Goal: Task Accomplishment & Management: Manage account settings

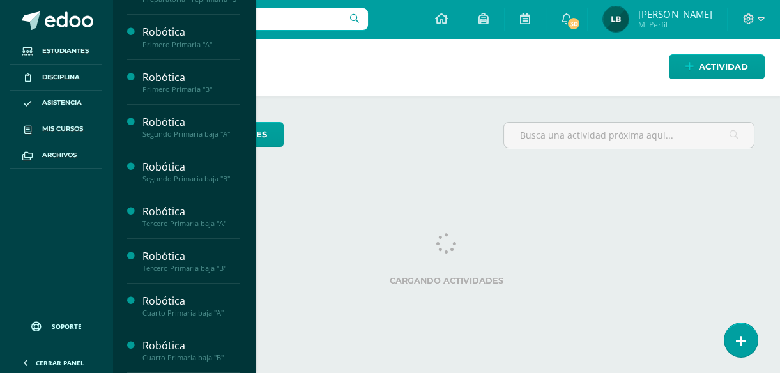
scroll to position [182, 0]
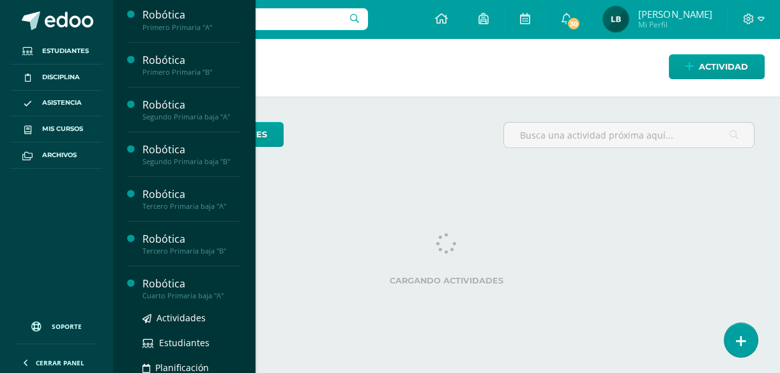
click at [175, 300] on div "Cuarto Primaria baja "A"" at bounding box center [191, 295] width 97 height 9
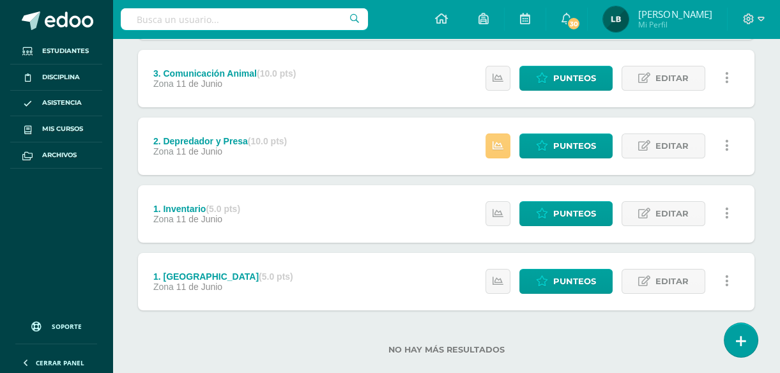
scroll to position [460, 0]
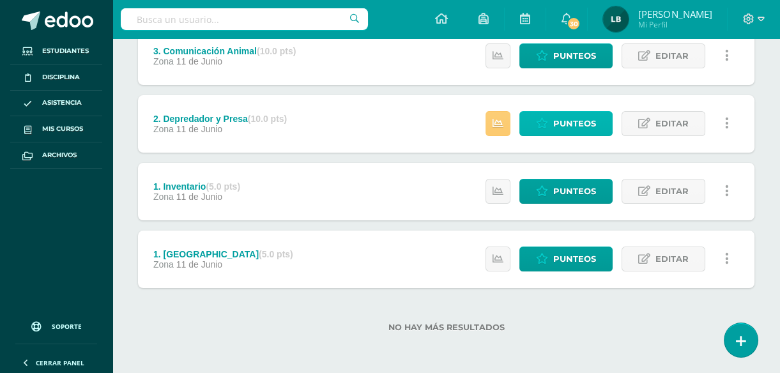
click at [571, 126] on span "Punteos" at bounding box center [575, 124] width 43 height 24
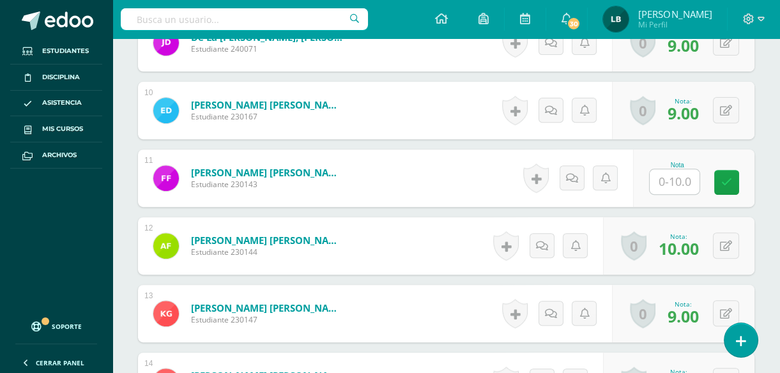
scroll to position [973, 0]
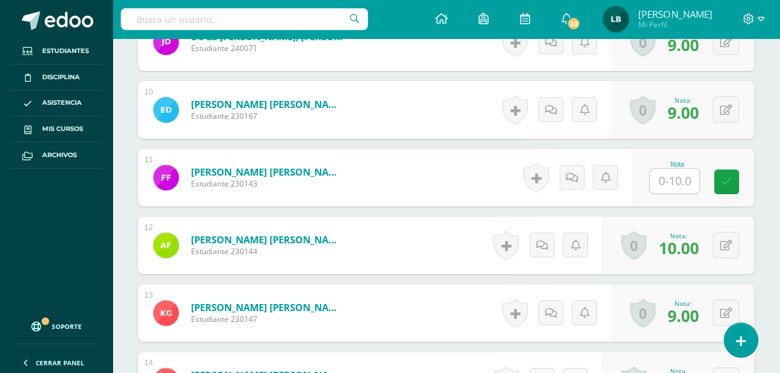
click at [687, 183] on input "text" at bounding box center [675, 181] width 50 height 25
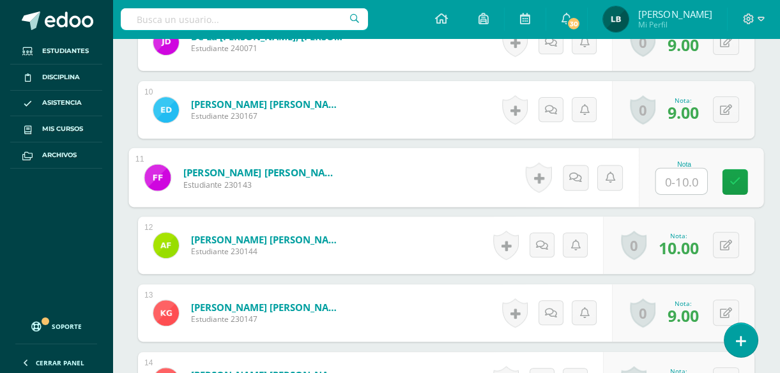
type input "7"
click at [727, 175] on link at bounding box center [736, 182] width 26 height 26
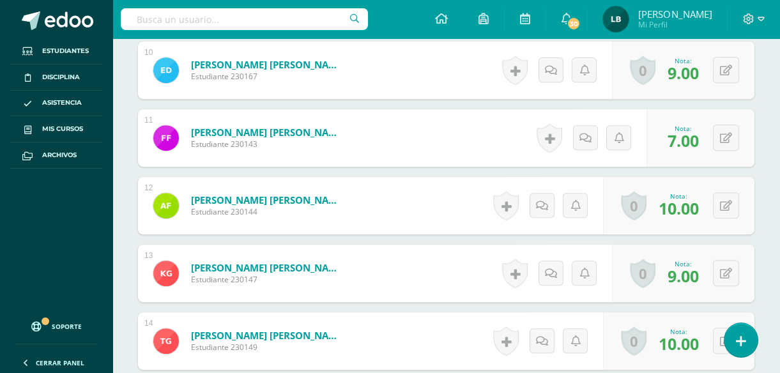
scroll to position [1020, 0]
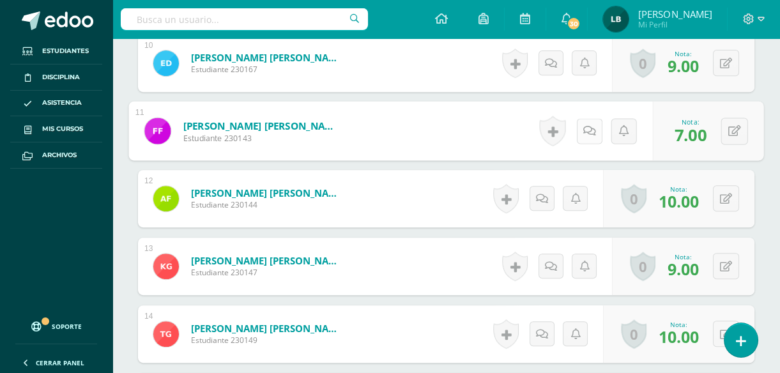
click at [588, 132] on icon at bounding box center [590, 130] width 13 height 11
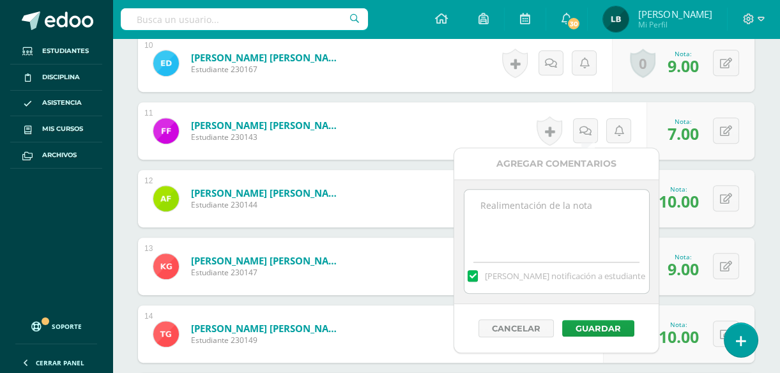
click at [561, 208] on textarea at bounding box center [557, 222] width 185 height 64
click at [478, 274] on label at bounding box center [473, 276] width 10 height 12
click at [0, 0] on input "[PERSON_NAME] notificación a estudiante" at bounding box center [0, 0] width 0 height 0
click at [519, 216] on textarea at bounding box center [557, 222] width 185 height 64
click at [531, 208] on textarea "No terminó armado." at bounding box center [557, 222] width 185 height 64
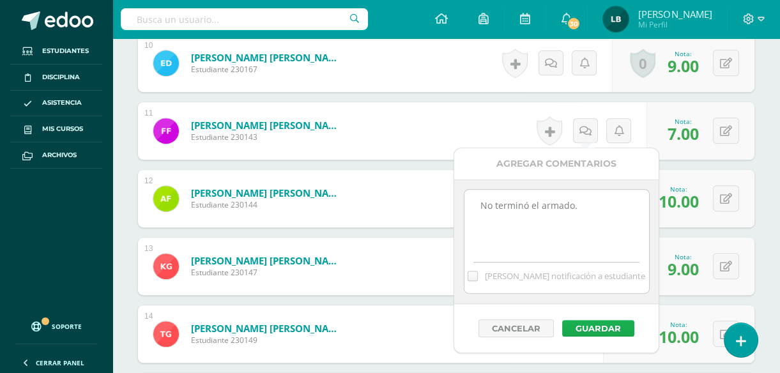
type textarea "No terminó el armado."
click at [594, 328] on button "Guardar" at bounding box center [599, 328] width 72 height 17
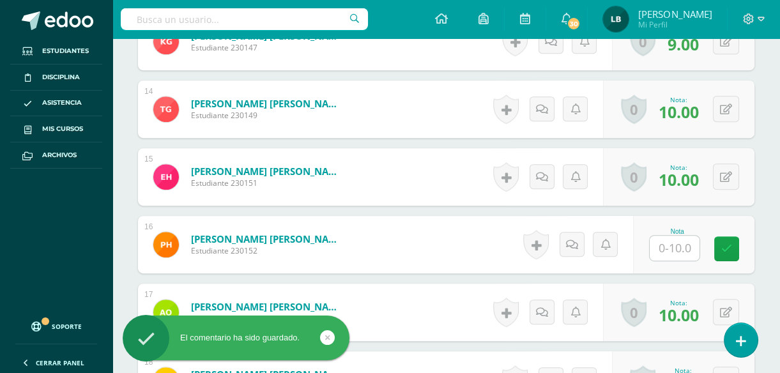
scroll to position [1298, 0]
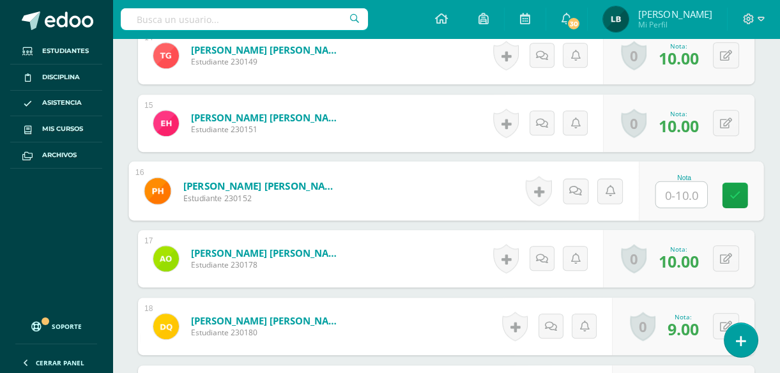
click at [676, 189] on input "text" at bounding box center [681, 195] width 51 height 26
type input "5"
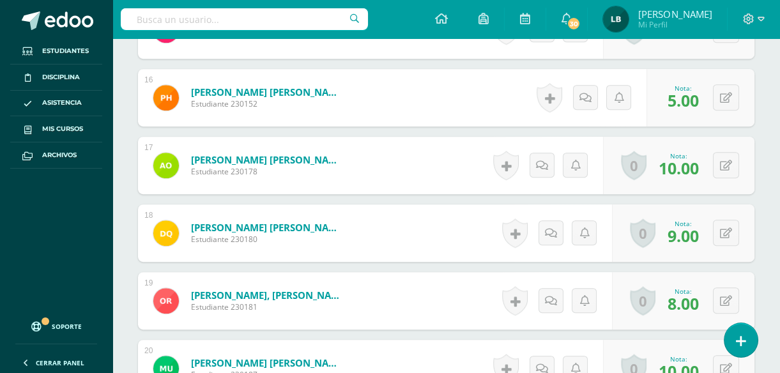
scroll to position [1399, 0]
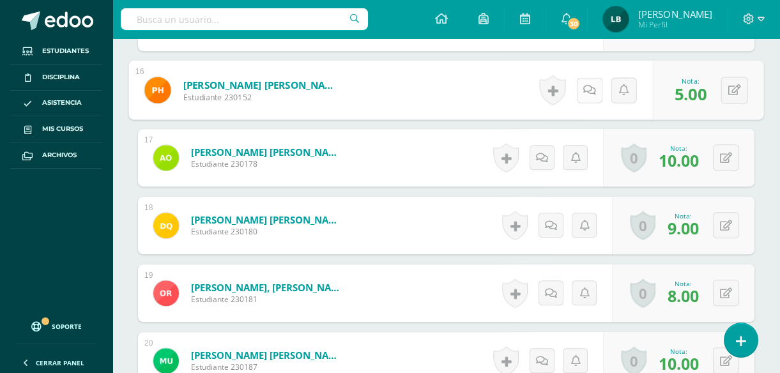
click at [588, 91] on icon at bounding box center [590, 89] width 13 height 11
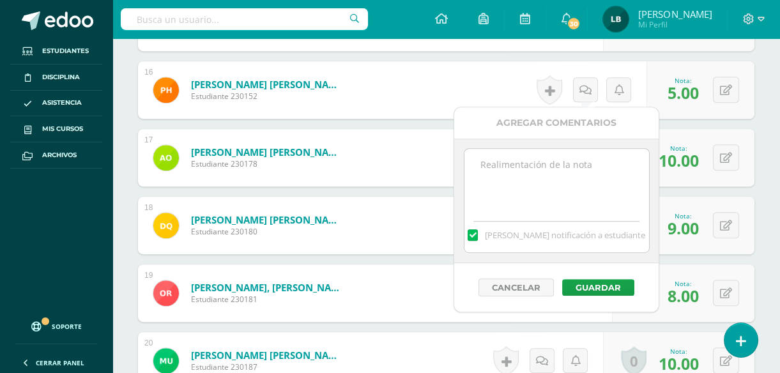
click at [478, 231] on label at bounding box center [473, 235] width 10 height 12
click at [0, 0] on input "Mandar notificación a estudiante" at bounding box center [0, 0] width 0 height 0
click at [525, 161] on textarea at bounding box center [557, 181] width 185 height 64
click at [577, 189] on textarea "No realizó el armado, se le dio oportunidad en los recesos el cual no asistió." at bounding box center [557, 181] width 185 height 64
type textarea "No realizó el armado, se le dio oportunidad en los recesos el cual no asistió."
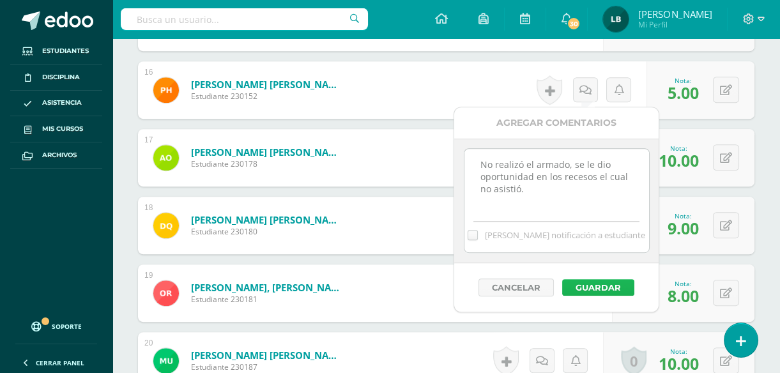
click at [600, 286] on button "Guardar" at bounding box center [599, 287] width 72 height 17
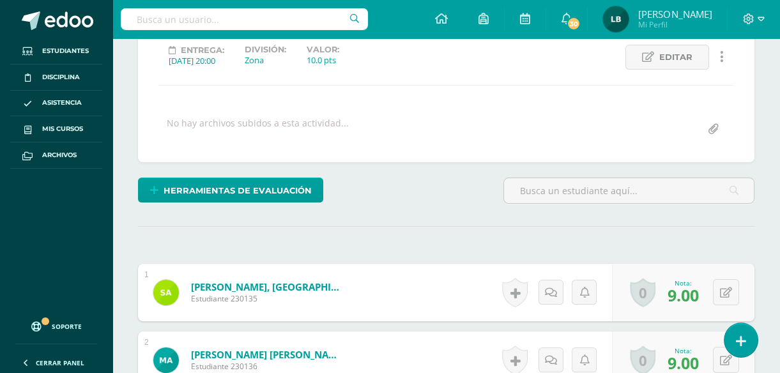
scroll to position [0, 0]
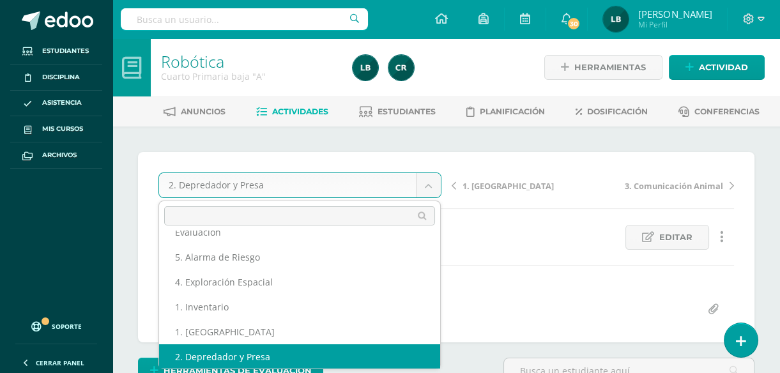
scroll to position [30, 0]
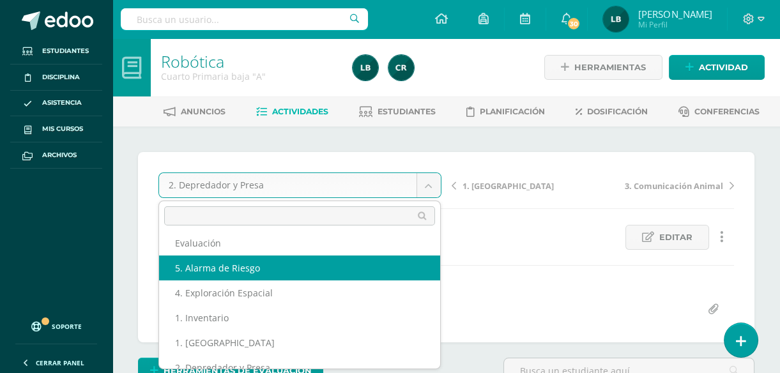
select select "/dashboard/teacher/grade-activity/104807/"
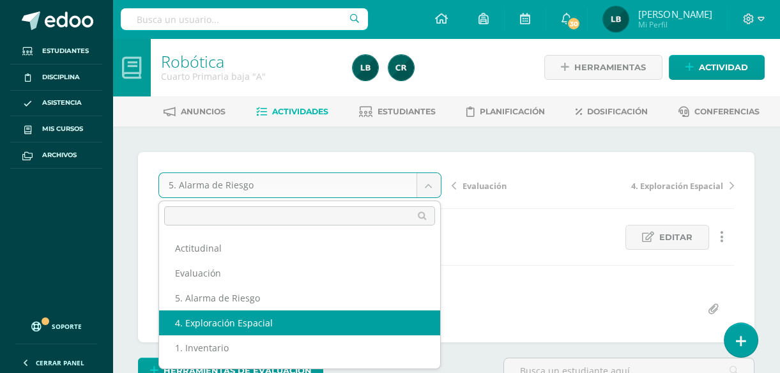
select select "/dashboard/teacher/grade-activity/104328/"
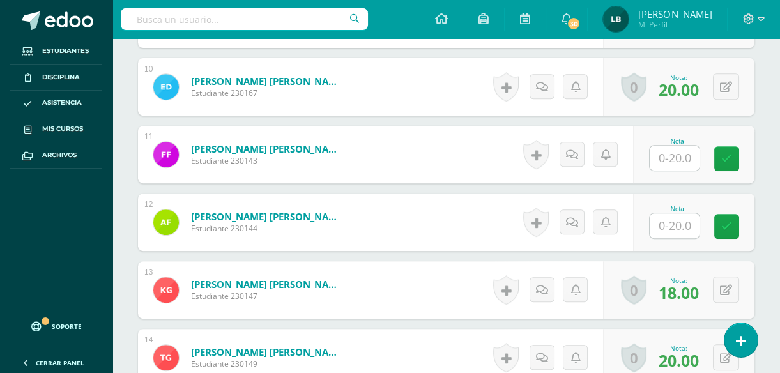
scroll to position [1009, 0]
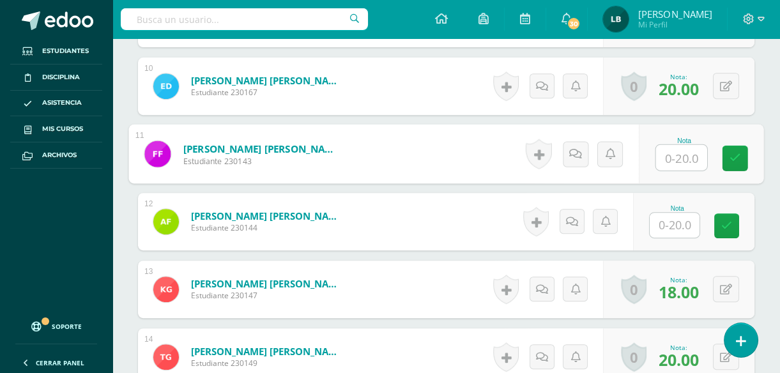
click at [690, 146] on input "text" at bounding box center [681, 158] width 51 height 26
type input "15"
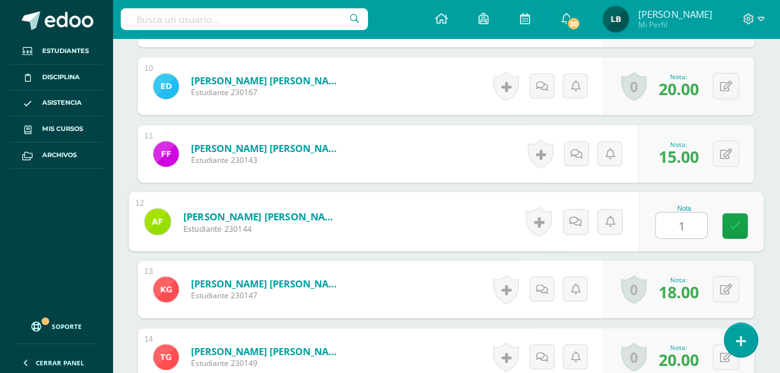
type input "19"
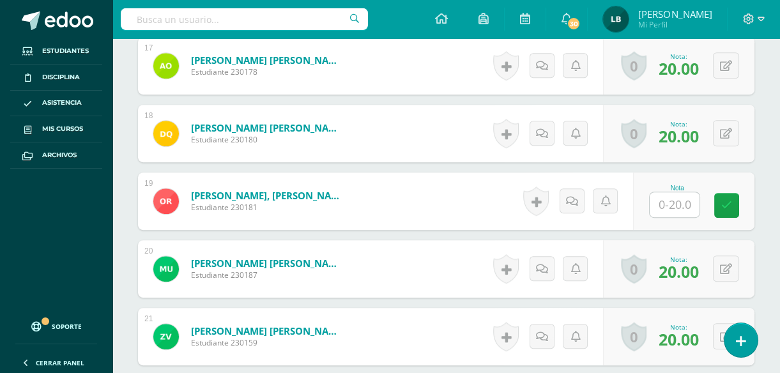
scroll to position [1542, 0]
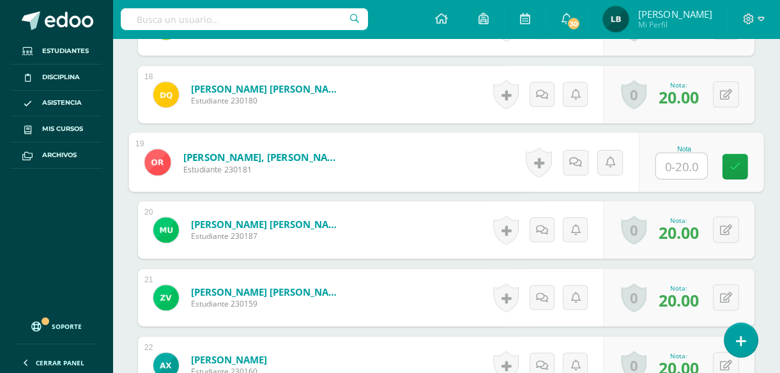
click at [679, 169] on input "text" at bounding box center [681, 166] width 51 height 26
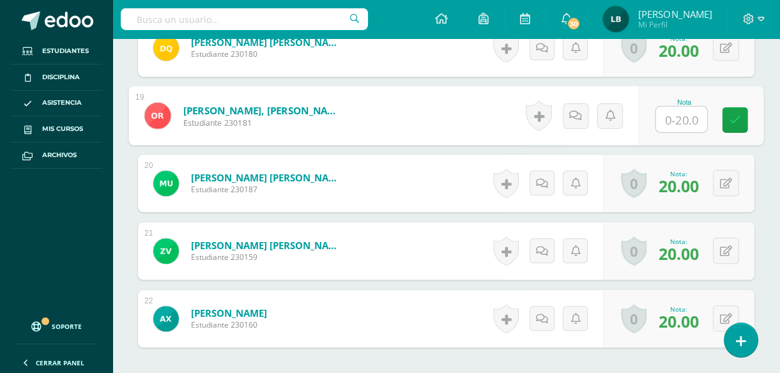
scroll to position [1612, 0]
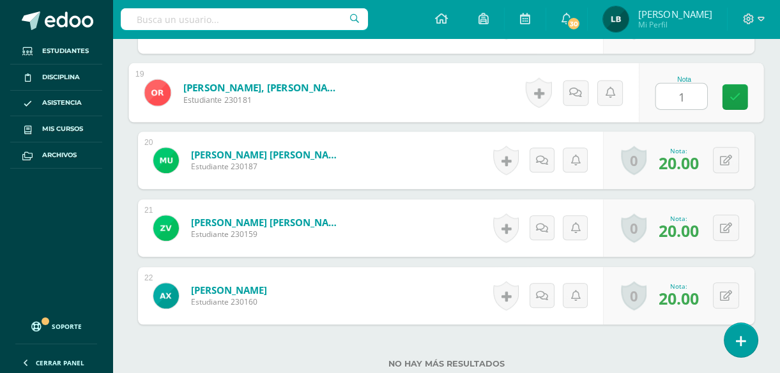
type input "10"
click at [740, 89] on link at bounding box center [736, 97] width 26 height 26
click at [579, 95] on icon at bounding box center [580, 92] width 13 height 11
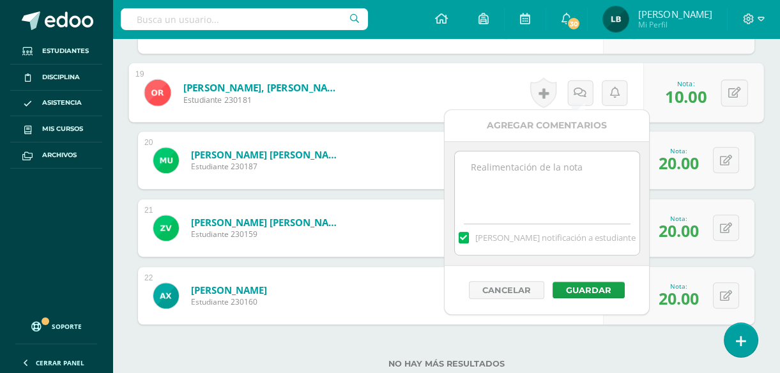
click at [469, 237] on label at bounding box center [464, 238] width 10 height 12
click at [0, 0] on input "Mandar notificación a estudiante" at bounding box center [0, 0] width 0 height 0
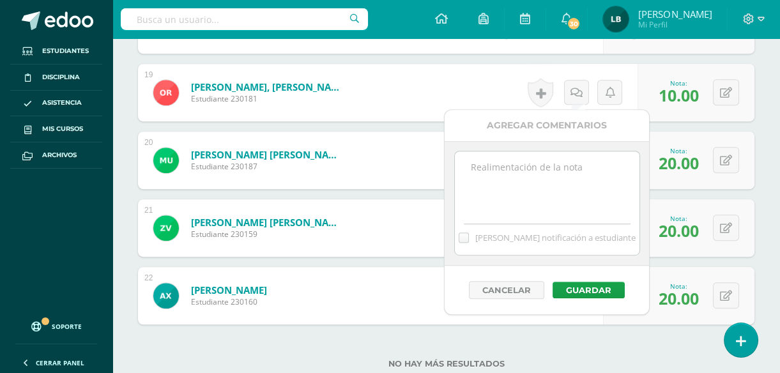
click at [538, 155] on textarea at bounding box center [547, 183] width 185 height 64
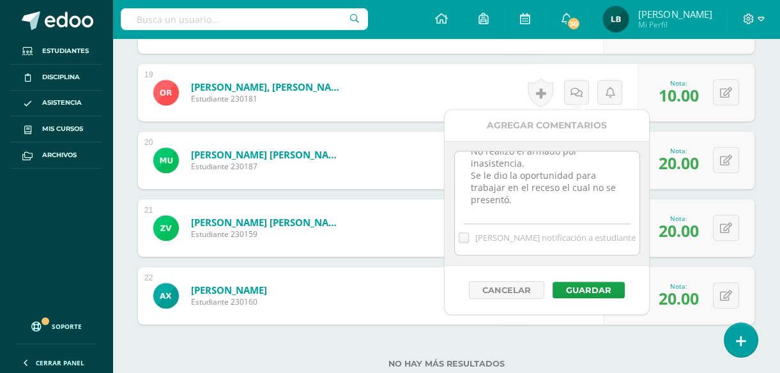
scroll to position [28, 0]
type textarea "No realizó el armado por inasistencia. Se le dio la oportunidad para trabajar e…"
click at [598, 284] on button "Guardar" at bounding box center [589, 290] width 72 height 17
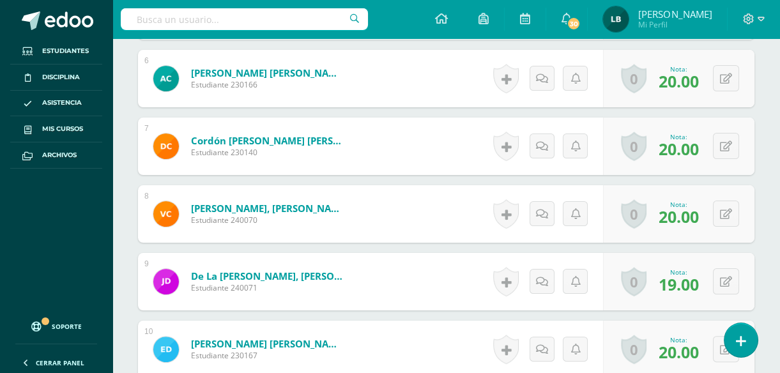
scroll to position [0, 0]
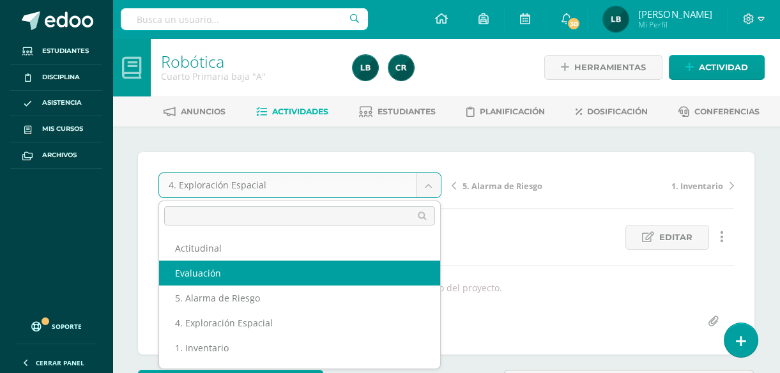
select select "/dashboard/teacher/grade-activity/106029/"
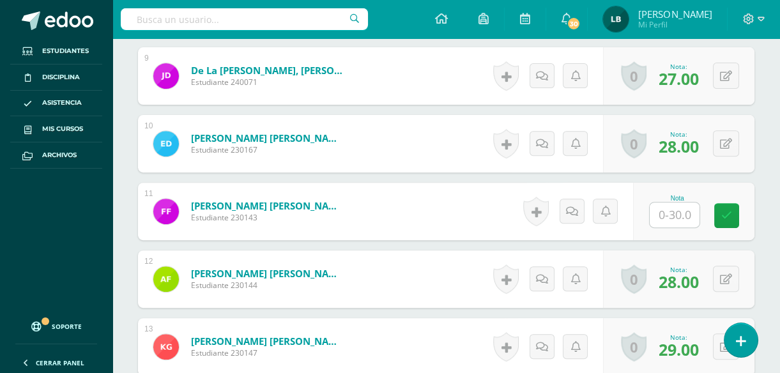
scroll to position [961, 0]
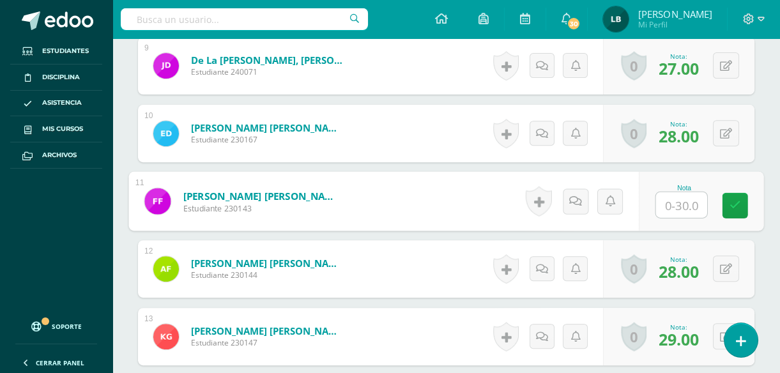
click at [685, 212] on input "text" at bounding box center [681, 205] width 51 height 26
type input "22"
click at [741, 205] on link at bounding box center [736, 206] width 26 height 26
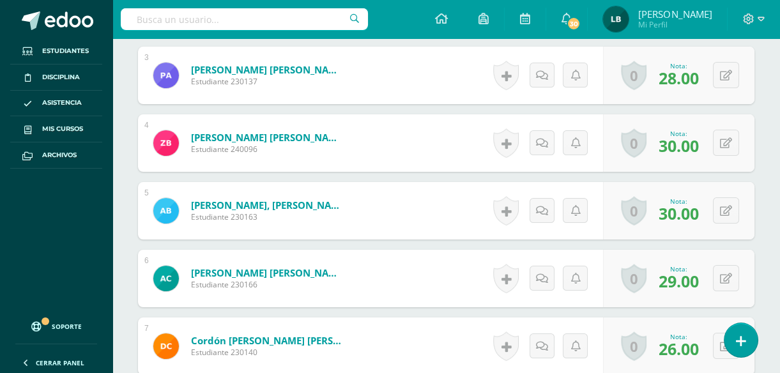
scroll to position [0, 0]
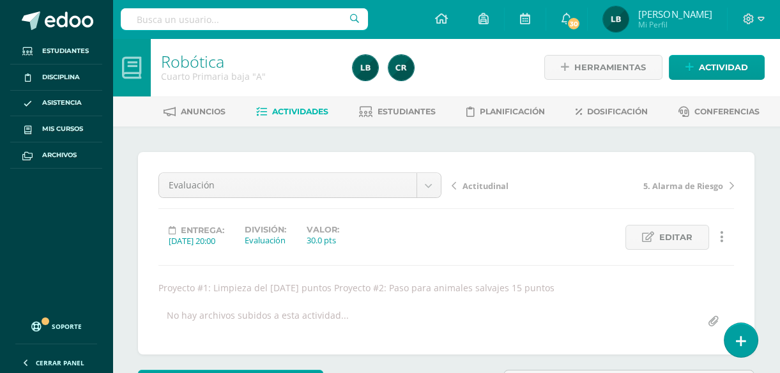
click at [293, 113] on span "Actividades" at bounding box center [300, 112] width 56 height 10
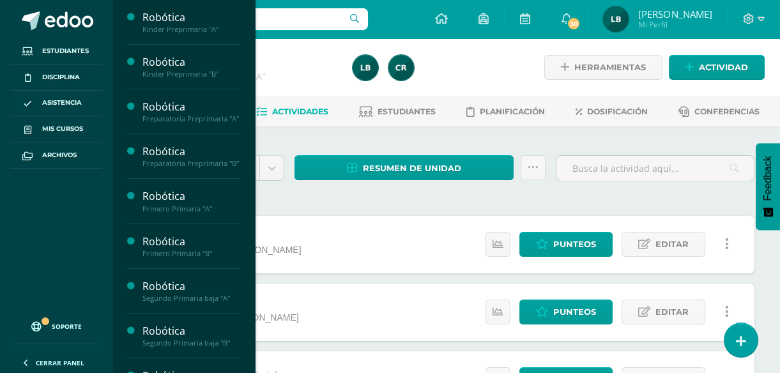
scroll to position [182, 0]
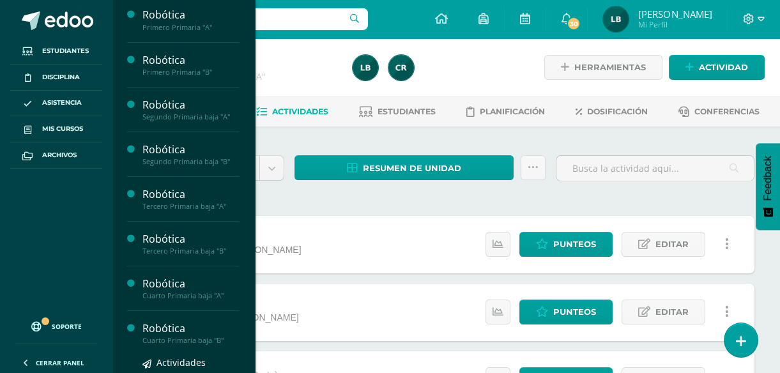
click at [189, 336] on div "Robótica" at bounding box center [191, 329] width 97 height 15
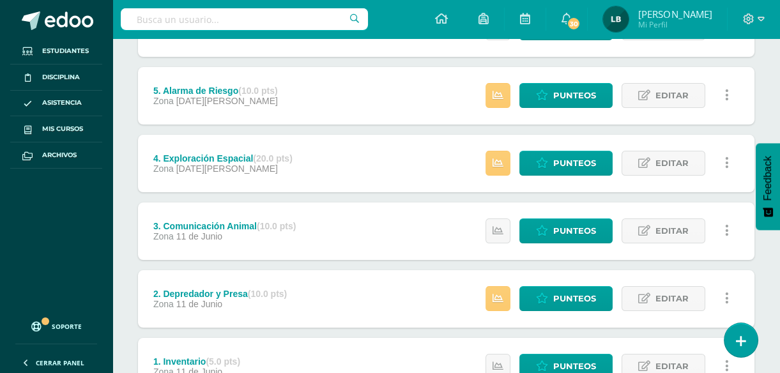
scroll to position [460, 0]
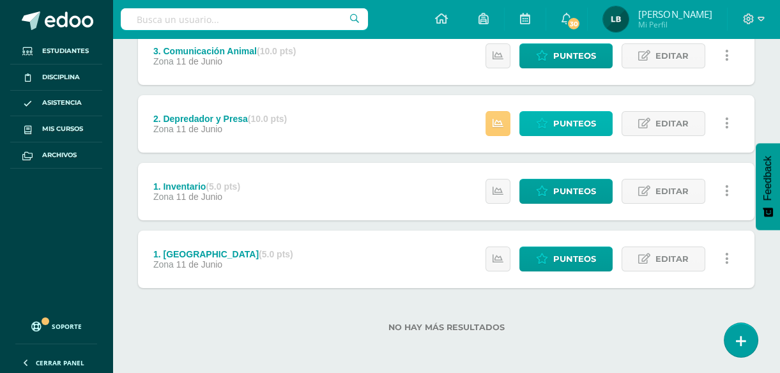
click at [571, 130] on span "Punteos" at bounding box center [575, 124] width 43 height 24
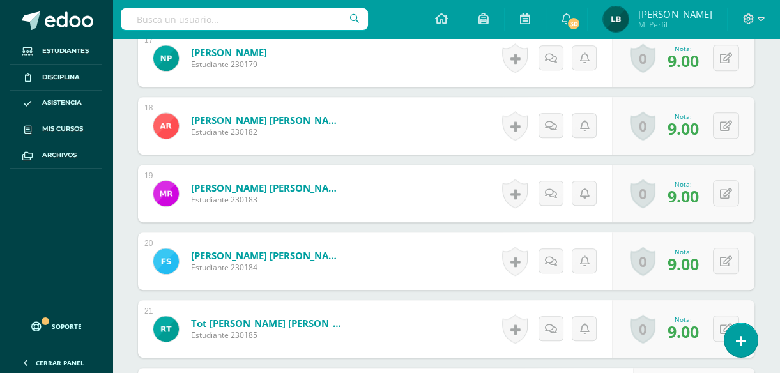
scroll to position [1698, 0]
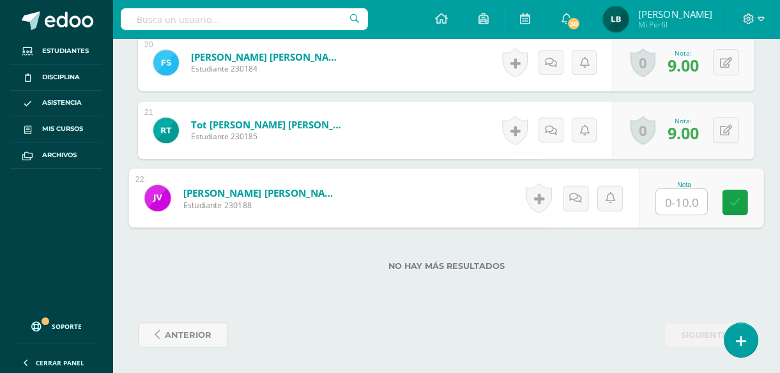
click at [669, 196] on input "text" at bounding box center [681, 202] width 51 height 26
type input "6"
click at [726, 202] on link at bounding box center [736, 203] width 26 height 26
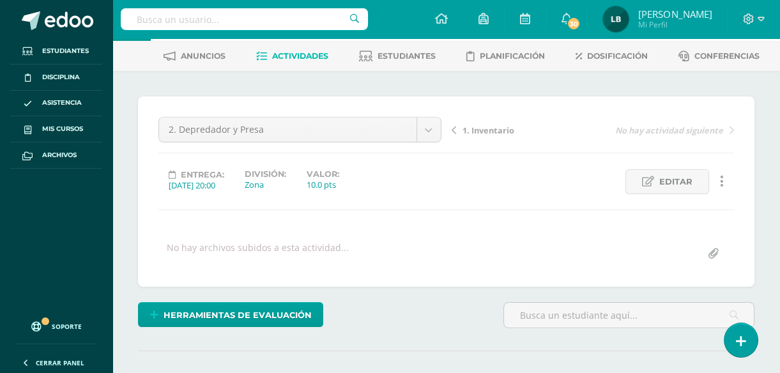
scroll to position [0, 0]
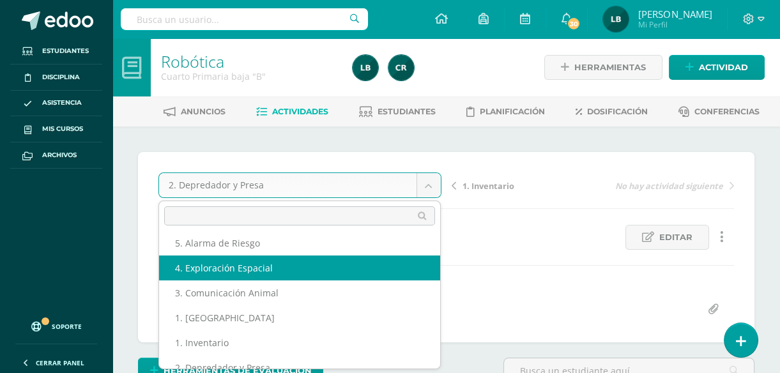
select select "/dashboard/teacher/grade-activity/104329/"
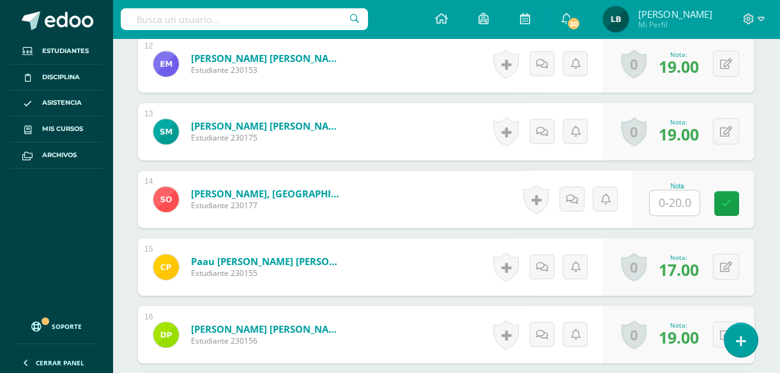
scroll to position [1170, 0]
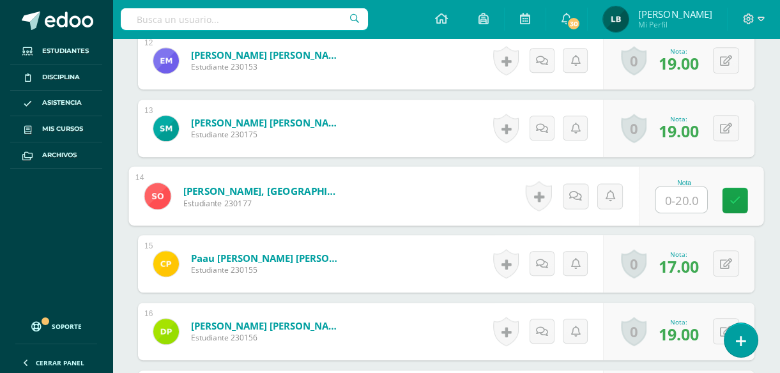
click at [678, 195] on input "text" at bounding box center [681, 200] width 51 height 26
type input "14"
click at [741, 199] on link at bounding box center [736, 201] width 26 height 26
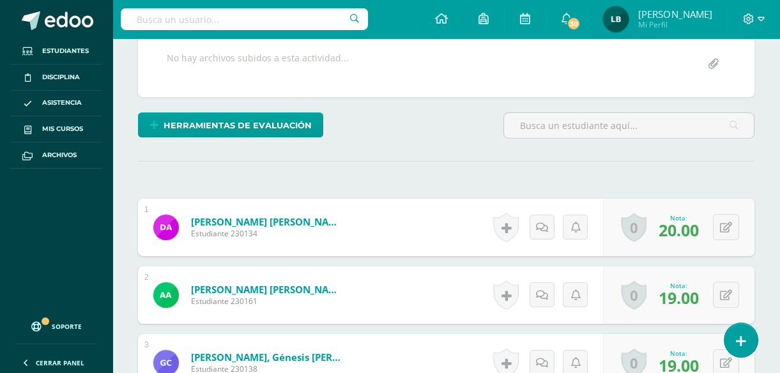
scroll to position [0, 0]
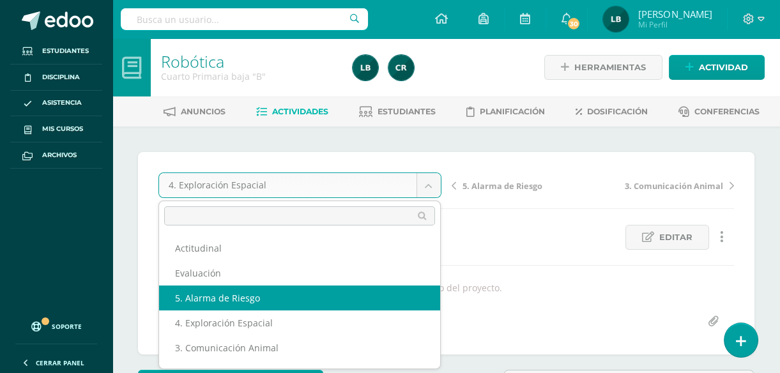
select select "/dashboard/teacher/grade-activity/104808/"
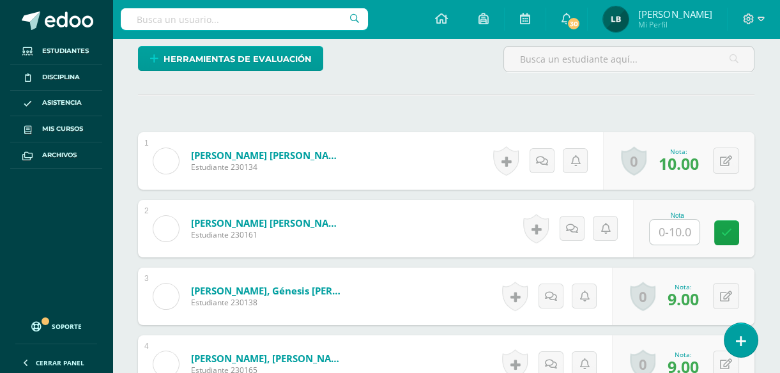
scroll to position [305, 0]
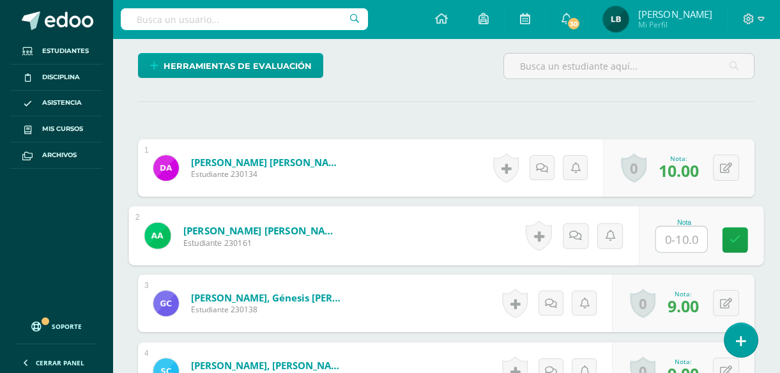
click at [687, 237] on input "text" at bounding box center [681, 240] width 51 height 26
type input "7"
click at [736, 238] on icon at bounding box center [736, 240] width 12 height 11
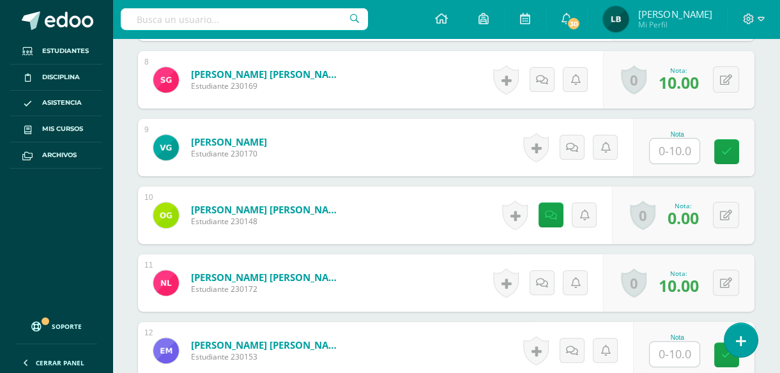
scroll to position [881, 0]
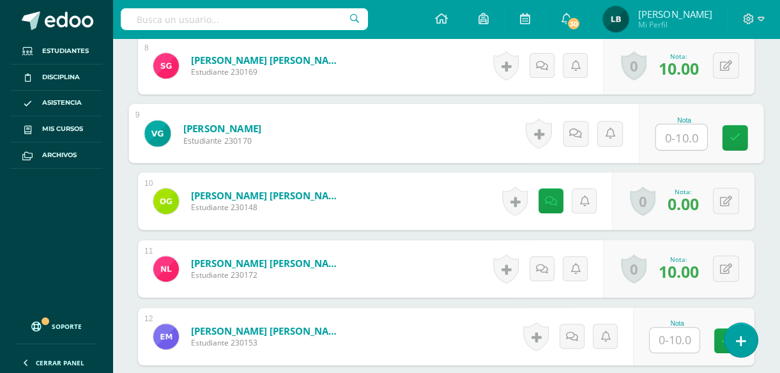
click at [676, 133] on input "text" at bounding box center [681, 138] width 51 height 26
type input "7"
click at [735, 137] on icon at bounding box center [736, 137] width 12 height 11
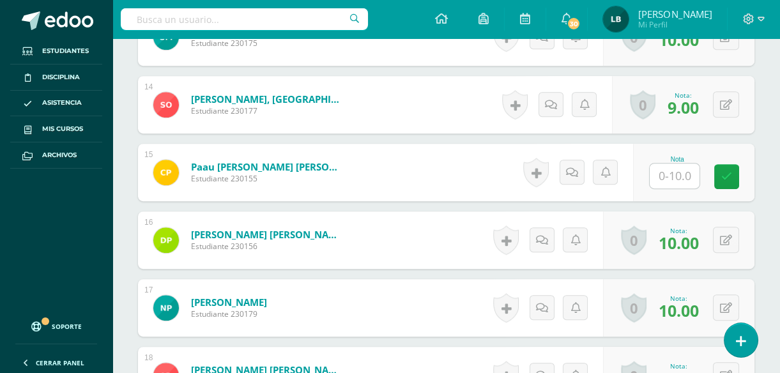
scroll to position [1037, 0]
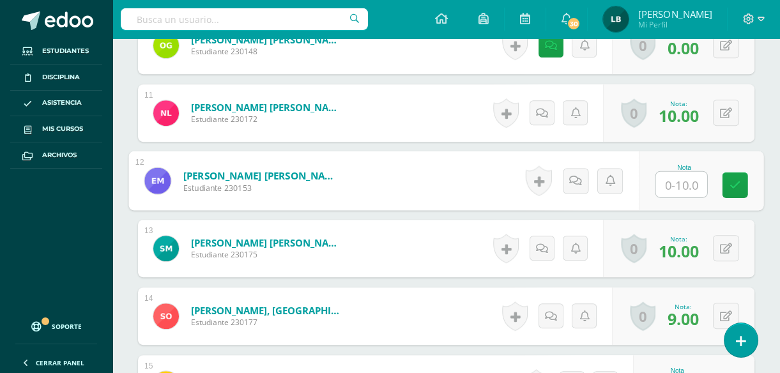
click at [679, 181] on input "text" at bounding box center [681, 185] width 51 height 26
type input "7"
click at [739, 183] on icon at bounding box center [736, 185] width 12 height 11
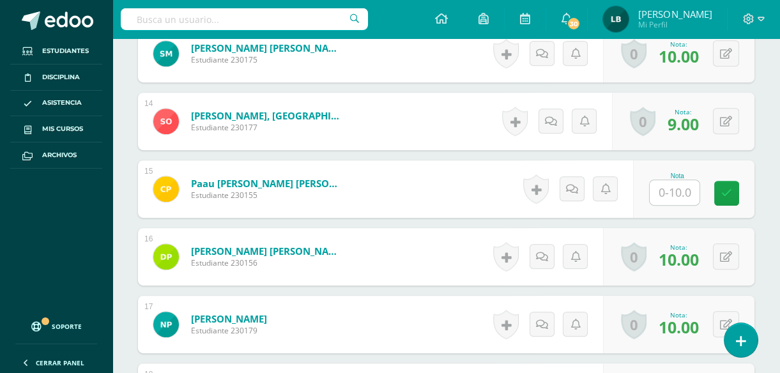
scroll to position [1256, 0]
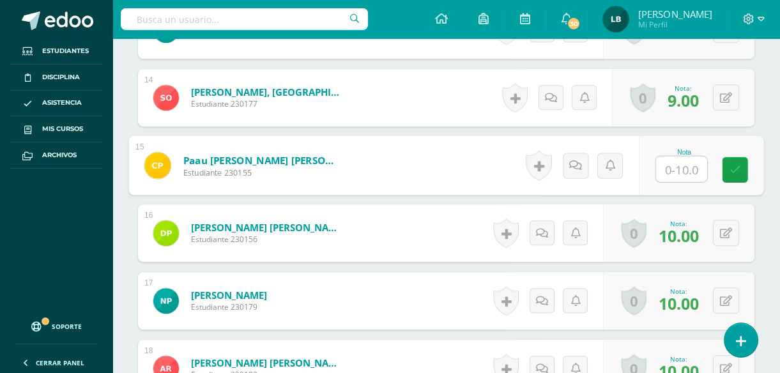
click at [678, 166] on input "text" at bounding box center [681, 170] width 51 height 26
type input "7"
click at [740, 166] on icon at bounding box center [736, 169] width 12 height 11
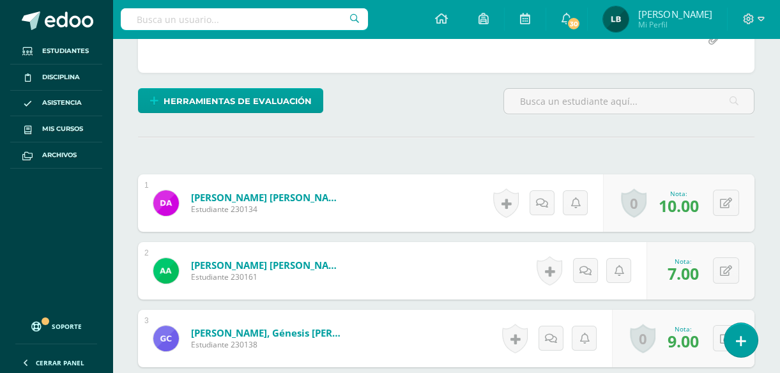
scroll to position [0, 0]
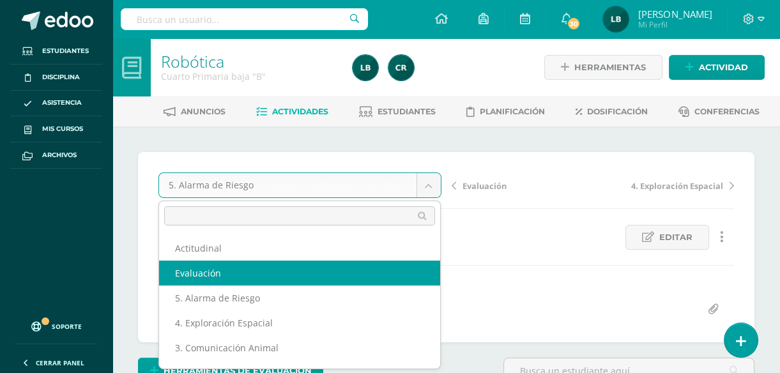
select select "/dashboard/teacher/grade-activity/106030/"
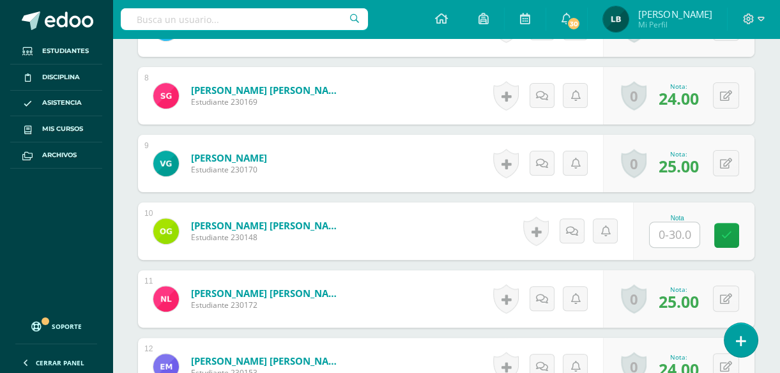
scroll to position [878, 0]
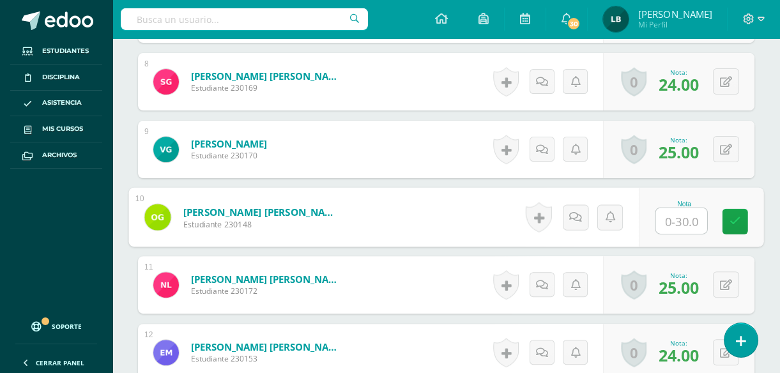
click at [685, 228] on input "text" at bounding box center [681, 221] width 51 height 26
type input "22"
click at [732, 222] on icon at bounding box center [736, 221] width 12 height 11
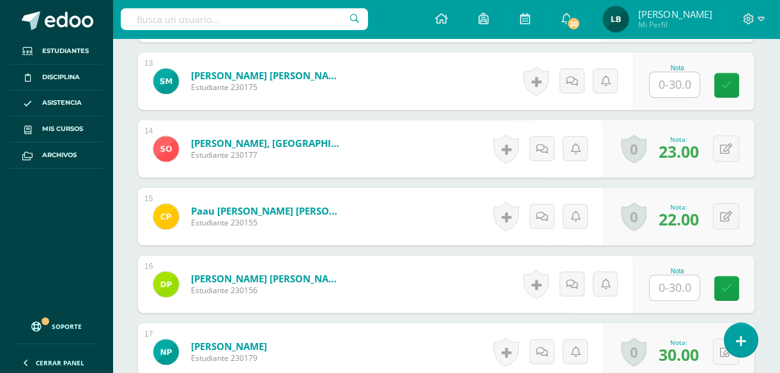
scroll to position [1221, 0]
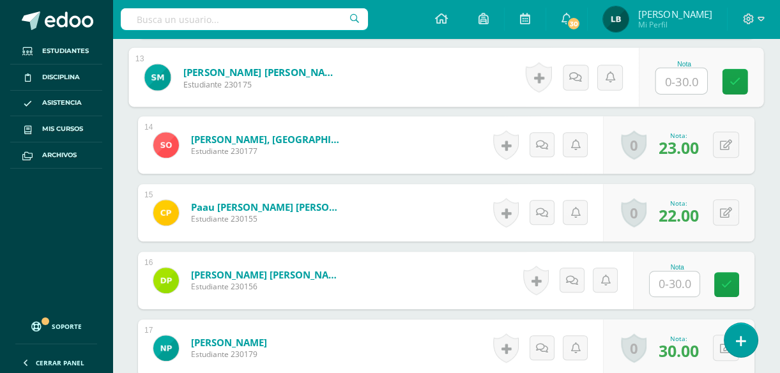
click at [683, 78] on input "text" at bounding box center [681, 81] width 51 height 26
type input "19"
click at [729, 88] on link at bounding box center [736, 82] width 26 height 26
click at [579, 84] on link at bounding box center [581, 78] width 26 height 26
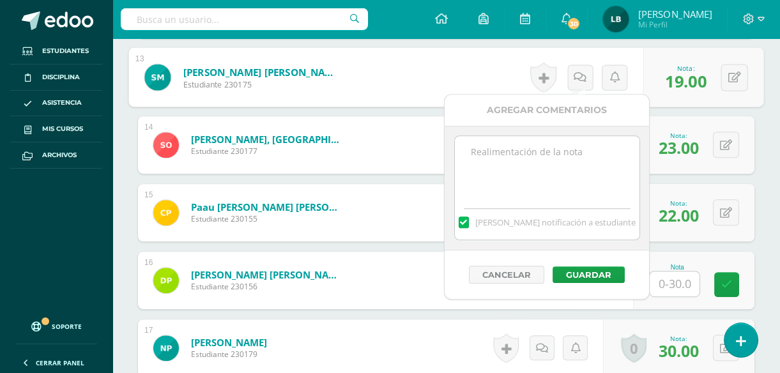
click at [547, 146] on textarea at bounding box center [547, 168] width 185 height 64
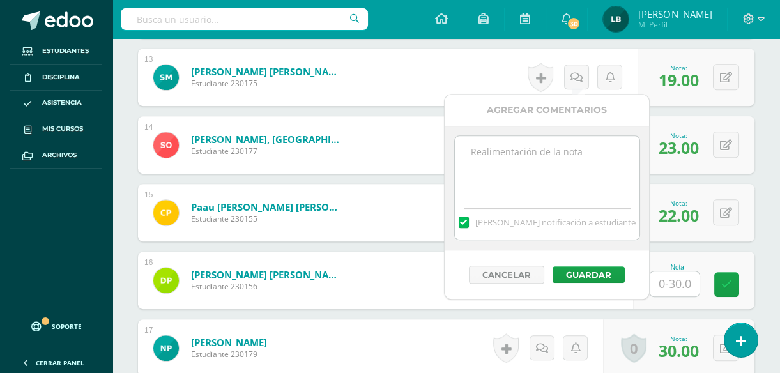
click at [469, 223] on label at bounding box center [464, 223] width 10 height 12
click at [0, 0] on input "Mandar notificación a estudiante" at bounding box center [0, 0] width 0 height 0
click at [515, 143] on textarea at bounding box center [547, 168] width 185 height 64
click at [469, 266] on button "Cancelar" at bounding box center [506, 275] width 75 height 18
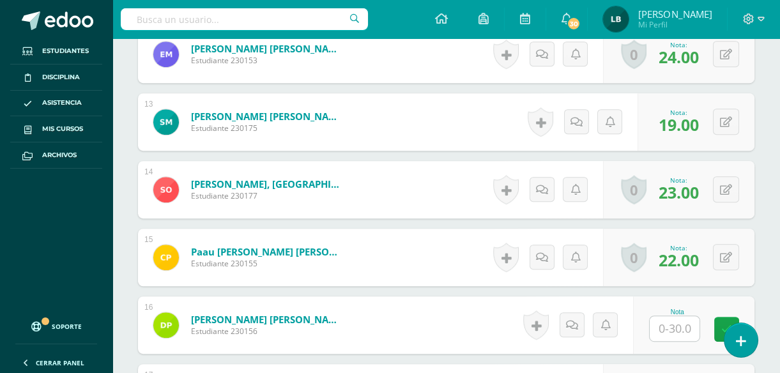
scroll to position [1172, 0]
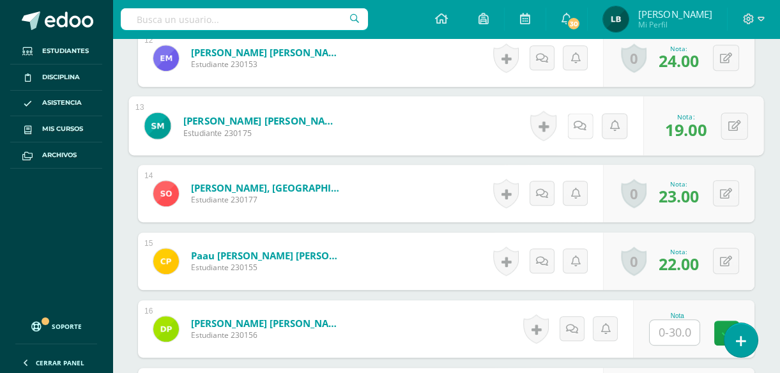
click at [575, 120] on icon at bounding box center [580, 125] width 13 height 11
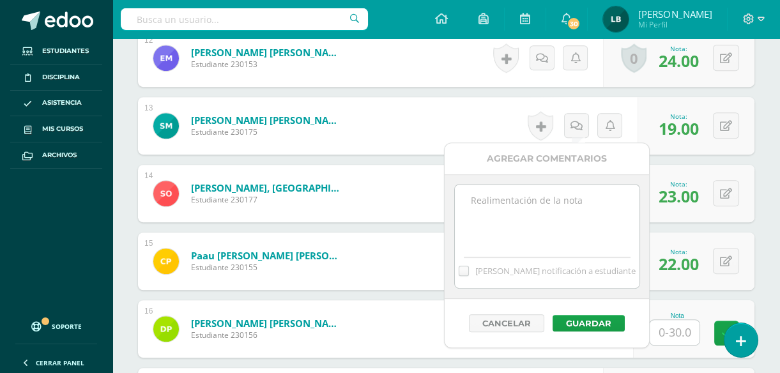
click at [535, 199] on textarea at bounding box center [547, 217] width 185 height 64
type textarea "Se le promedió la nota de la segunda parte de la evaluación por inasistencia."
click at [576, 325] on button "Guardar" at bounding box center [589, 323] width 72 height 17
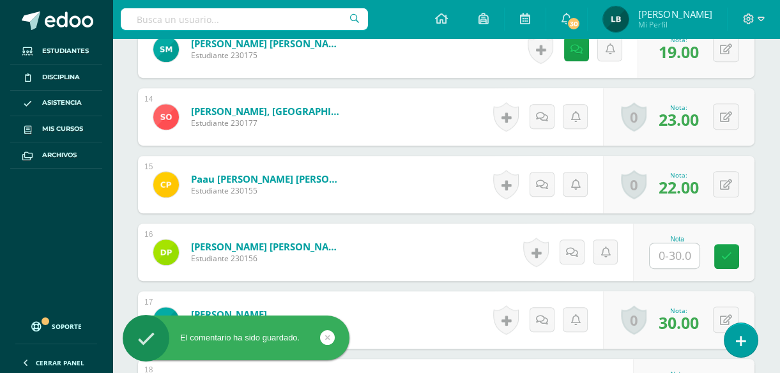
scroll to position [1278, 0]
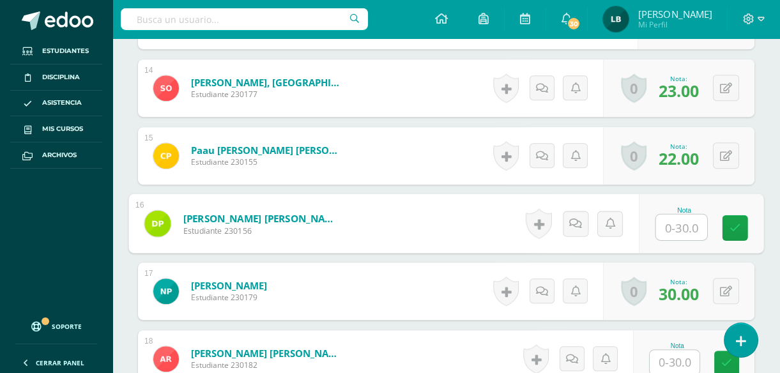
click at [678, 225] on input "text" at bounding box center [681, 228] width 51 height 26
type input "23"
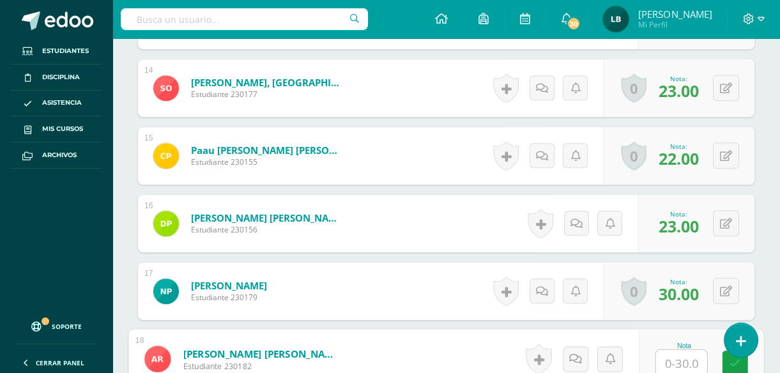
click at [690, 365] on input "text" at bounding box center [681, 363] width 51 height 26
type input "23"
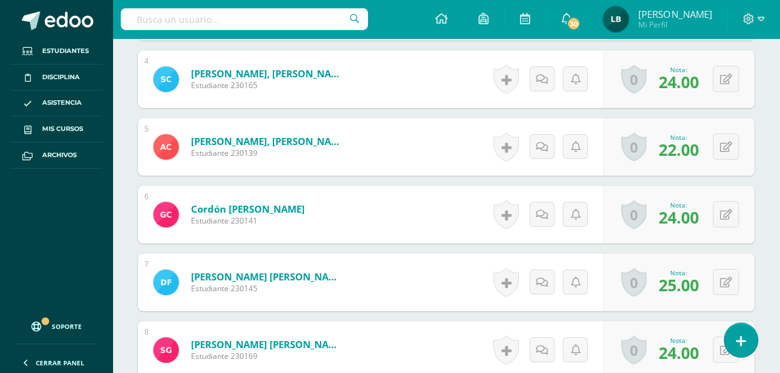
scroll to position [0, 0]
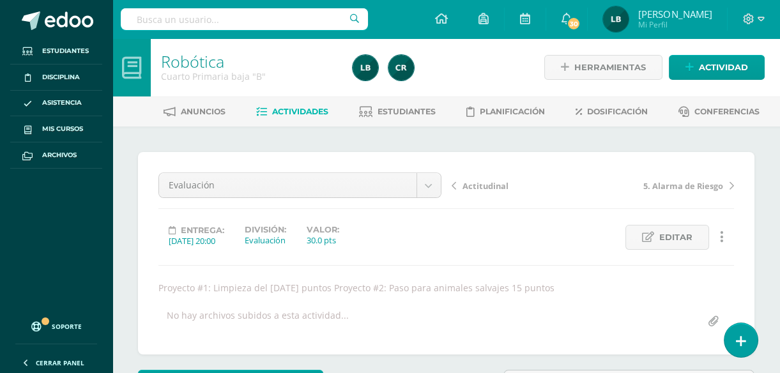
click at [307, 105] on link "Actividades" at bounding box center [292, 112] width 72 height 20
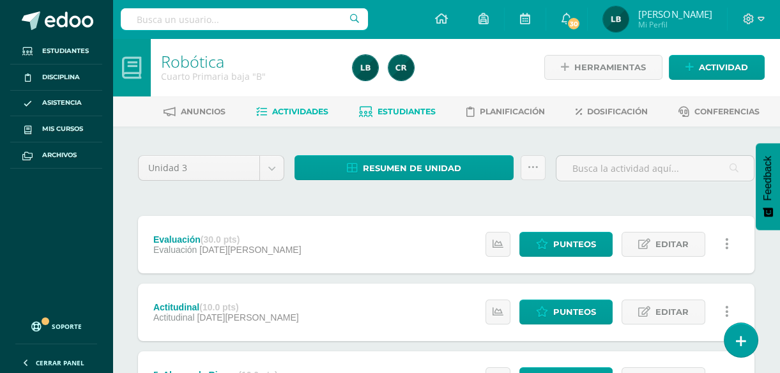
click at [415, 113] on span "Estudiantes" at bounding box center [407, 112] width 58 height 10
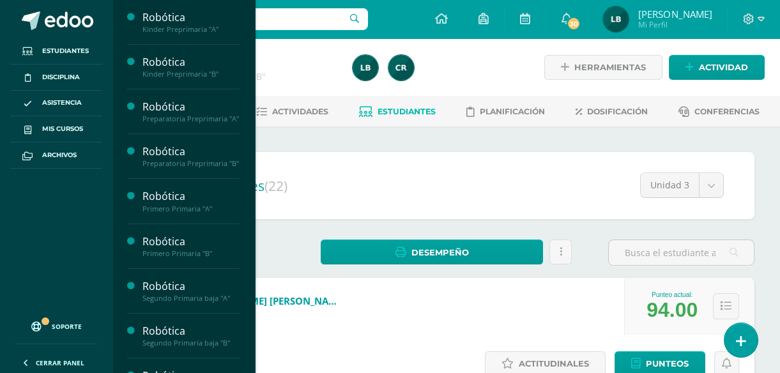
scroll to position [182, 0]
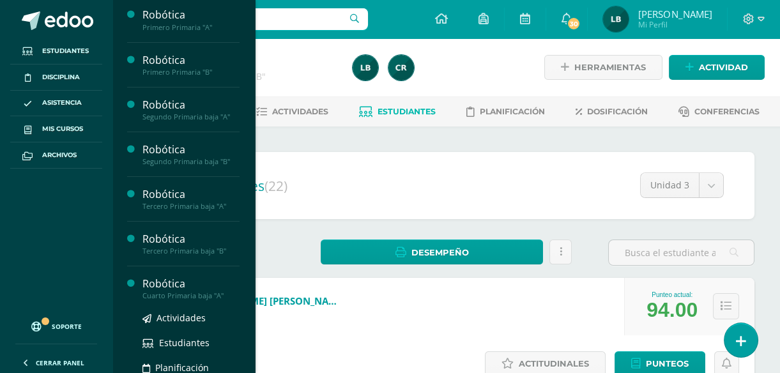
click at [185, 300] on div "Cuarto Primaria baja "A"" at bounding box center [191, 295] width 97 height 9
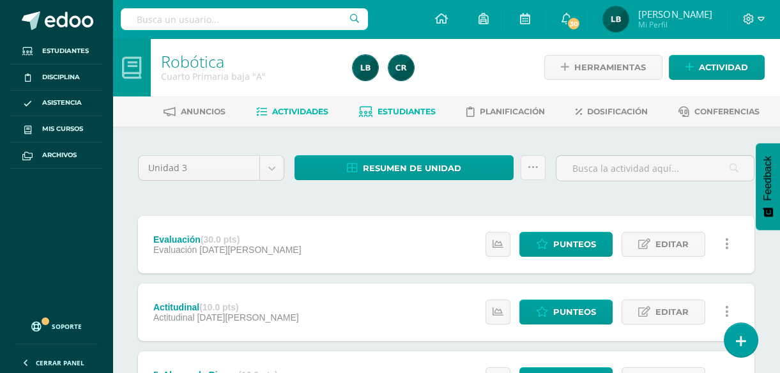
click at [392, 109] on span "Estudiantes" at bounding box center [407, 112] width 58 height 10
